Goal: Task Accomplishment & Management: Complete application form

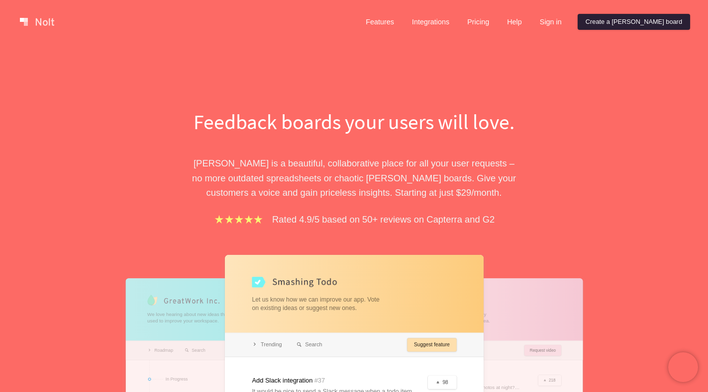
click at [640, 24] on link "Create a [PERSON_NAME] board" at bounding box center [633, 22] width 112 height 16
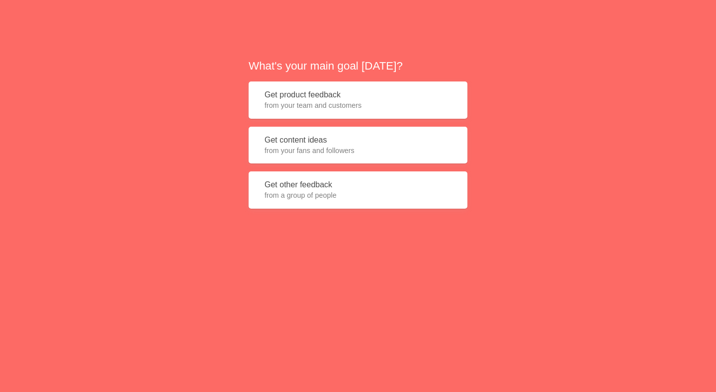
click at [302, 107] on span "from your team and customers" at bounding box center [358, 105] width 187 height 10
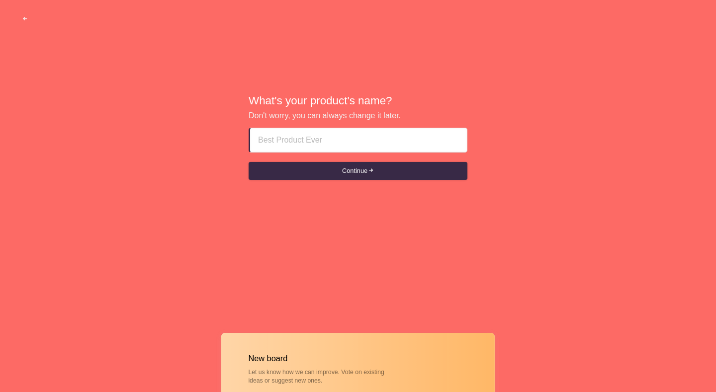
click at [313, 146] on input at bounding box center [358, 140] width 201 height 24
paste input "abu dhabi escorts Plus+971⑤⑤7869622"
type input "abu dhabi escorts Plus+971⑤⑤7869622"
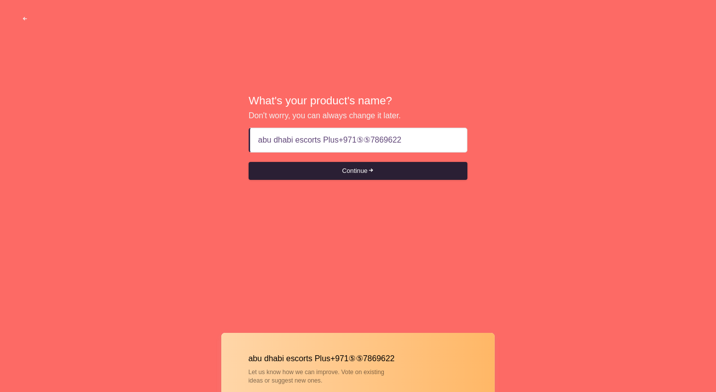
click at [323, 171] on button "Continue" at bounding box center [358, 171] width 219 height 18
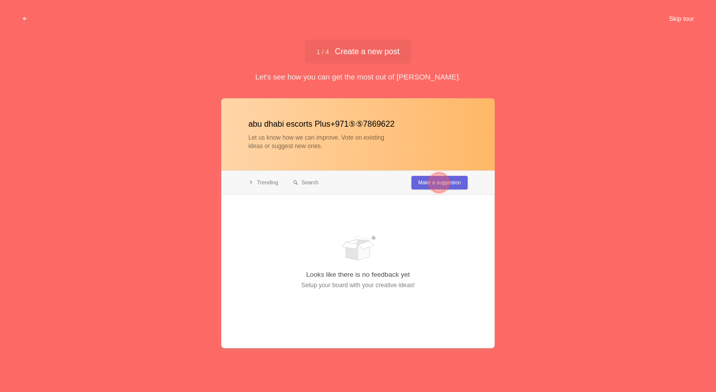
click at [674, 16] on button "Skip tour" at bounding box center [681, 19] width 49 height 18
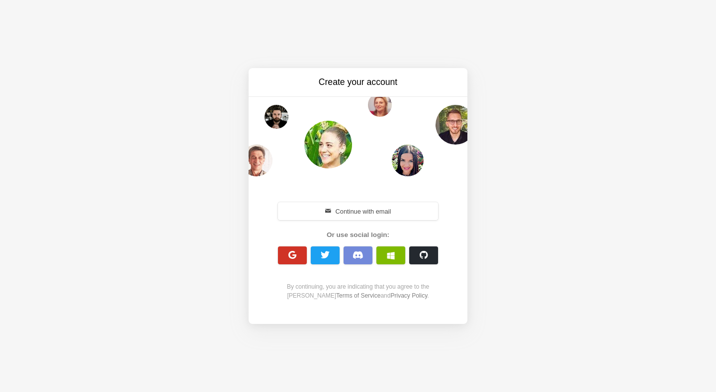
click at [287, 247] on button "button" at bounding box center [292, 256] width 29 height 18
click at [301, 251] on button "button" at bounding box center [292, 256] width 29 height 18
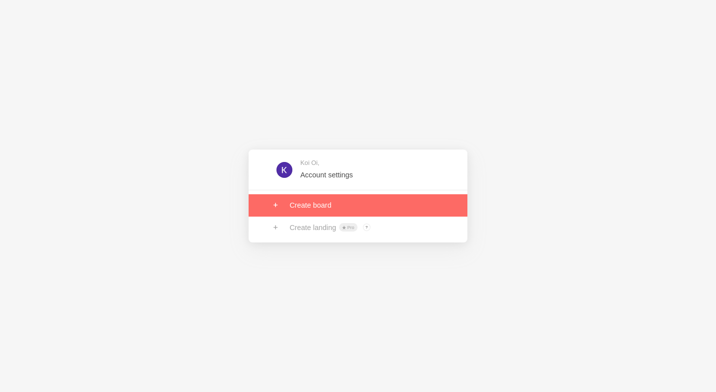
click at [320, 208] on link at bounding box center [358, 205] width 219 height 22
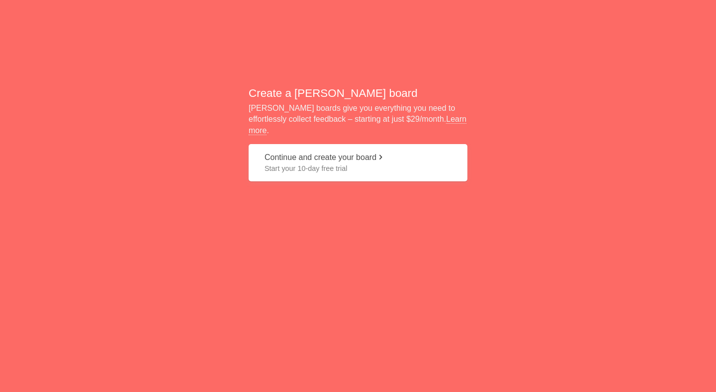
click at [339, 157] on button "Continue and create your board Start your 10-day free trial" at bounding box center [358, 162] width 219 height 37
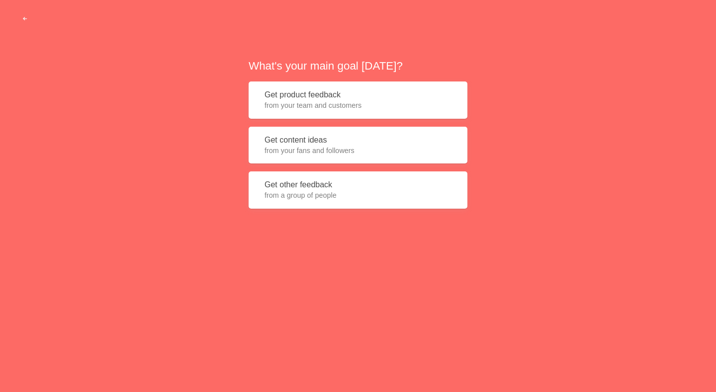
click at [329, 100] on button "Get product feedback from your team and customers" at bounding box center [358, 100] width 219 height 37
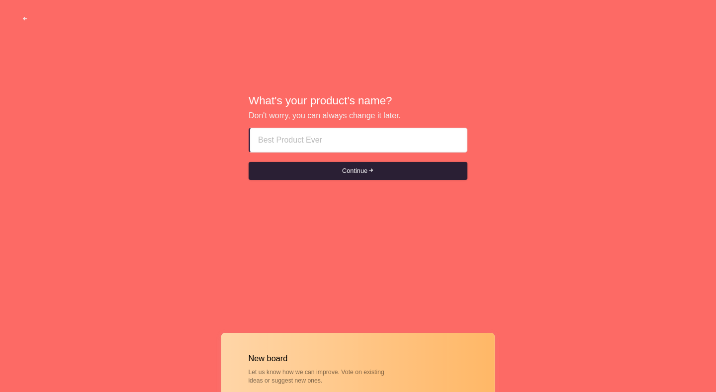
type input "abu dhabi escorts Plus+971⑤⑤7869622"
click at [340, 177] on button "Continue" at bounding box center [358, 171] width 219 height 18
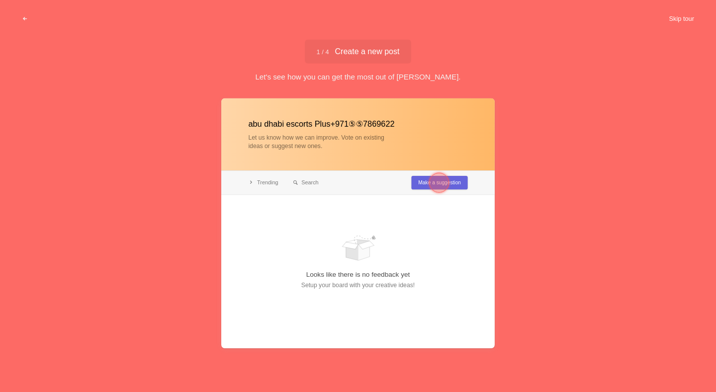
click at [677, 21] on button "Skip tour" at bounding box center [681, 19] width 49 height 18
